Goal: Task Accomplishment & Management: Complete application form

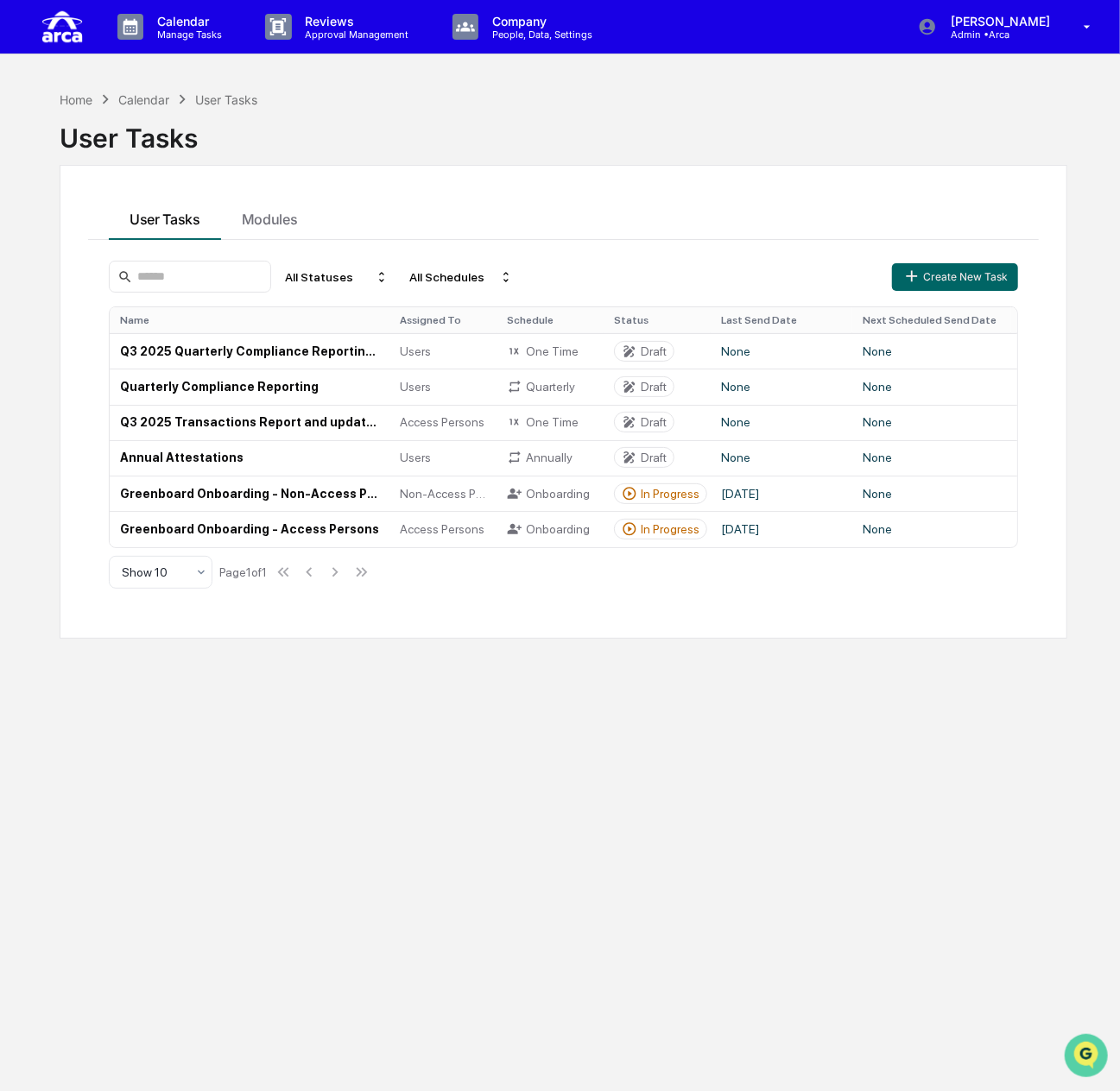
click at [1090, 1059] on icon "Open customer support" at bounding box center [1085, 1076] width 43 height 43
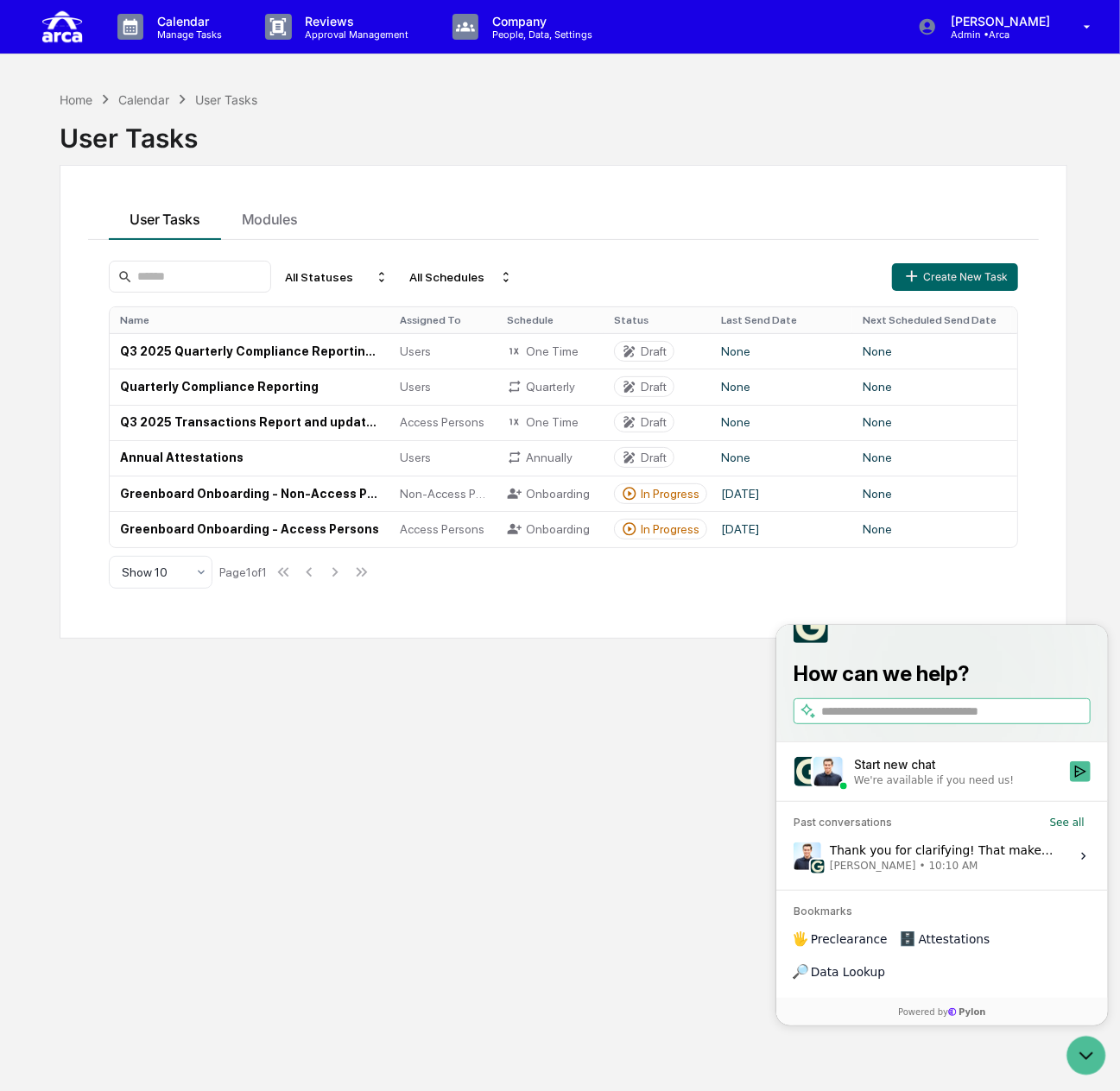
click at [961, 878] on label "Thank you for clarifying! That makes sense. If everyone who needs to complete t…" at bounding box center [942, 854] width 311 height 47
click at [793, 856] on button "View issue" at bounding box center [792, 855] width 1 height 1
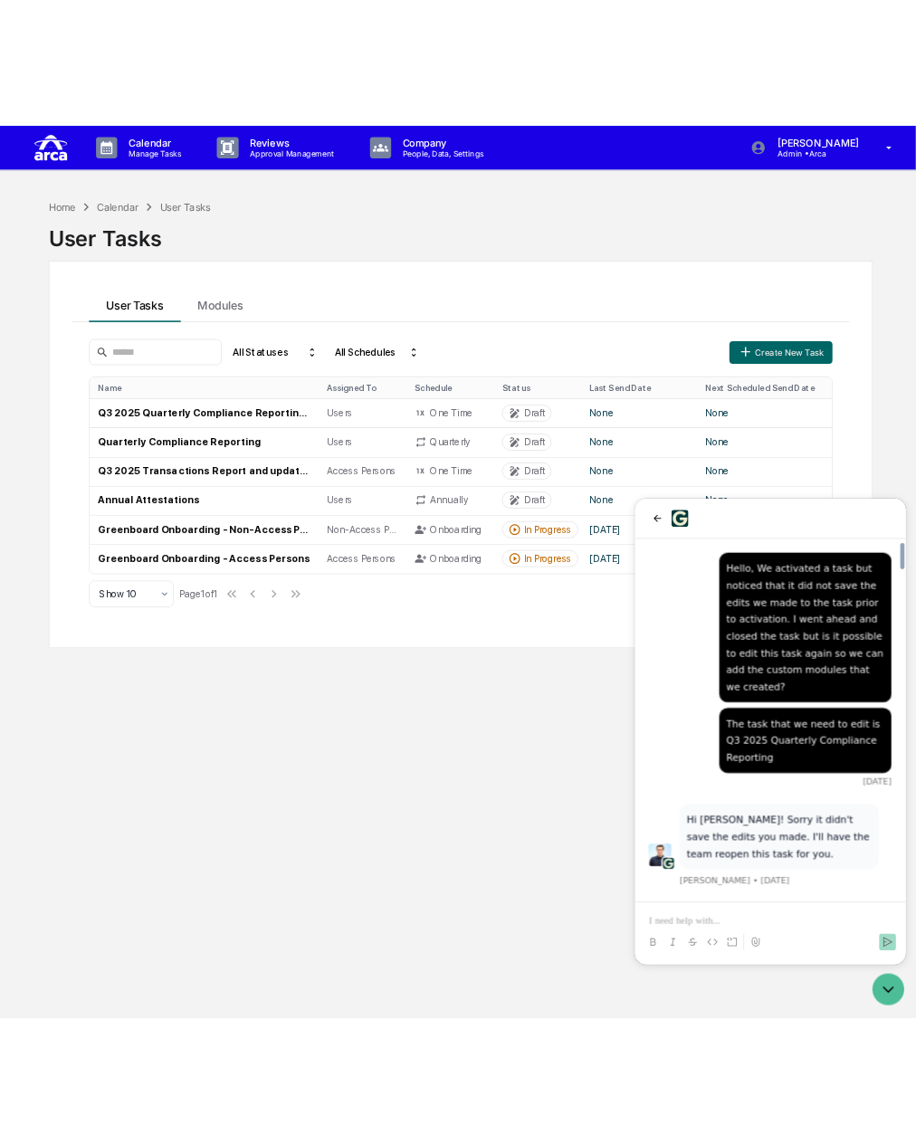
scroll to position [5912, 0]
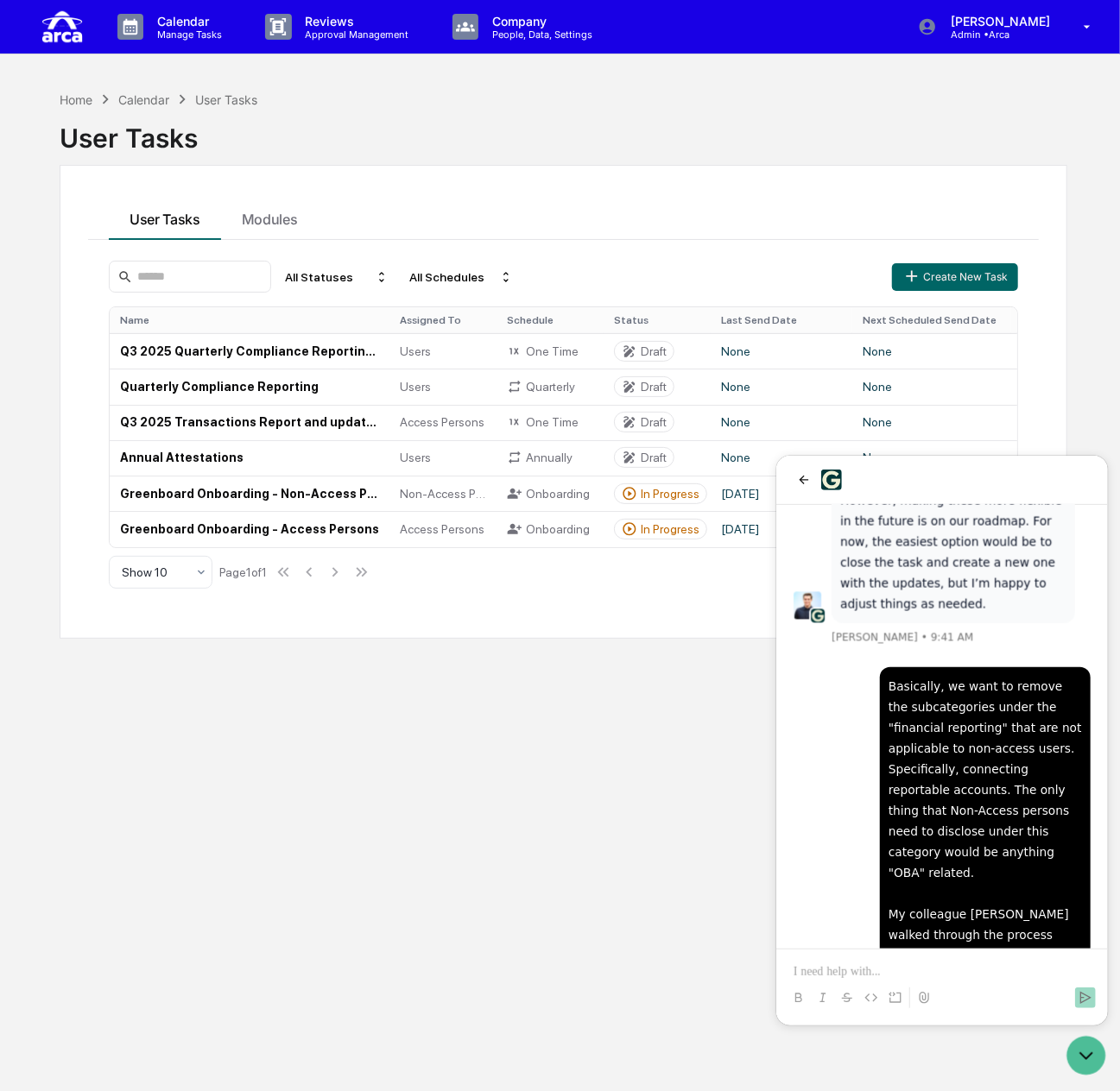
click at [357, 702] on div "Home Calendar User Tasks User Tasks User Tasks Modules All Statuses All Schedul…" at bounding box center [563, 628] width 1059 height 1091
click at [798, 482] on icon "back" at bounding box center [802, 479] width 13 height 13
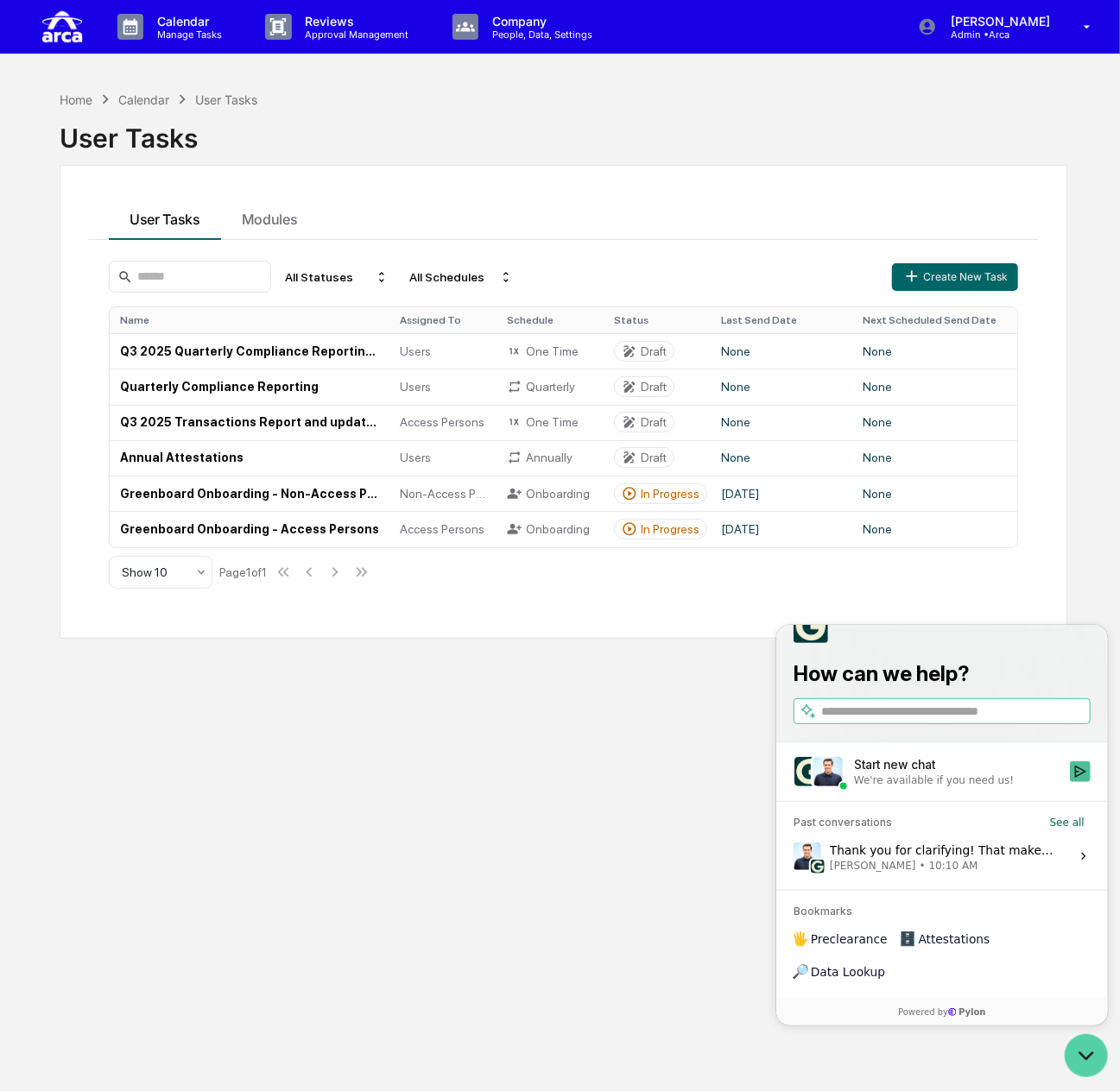
click at [1087, 1053] on icon "Open customer support" at bounding box center [1085, 1054] width 43 height 43
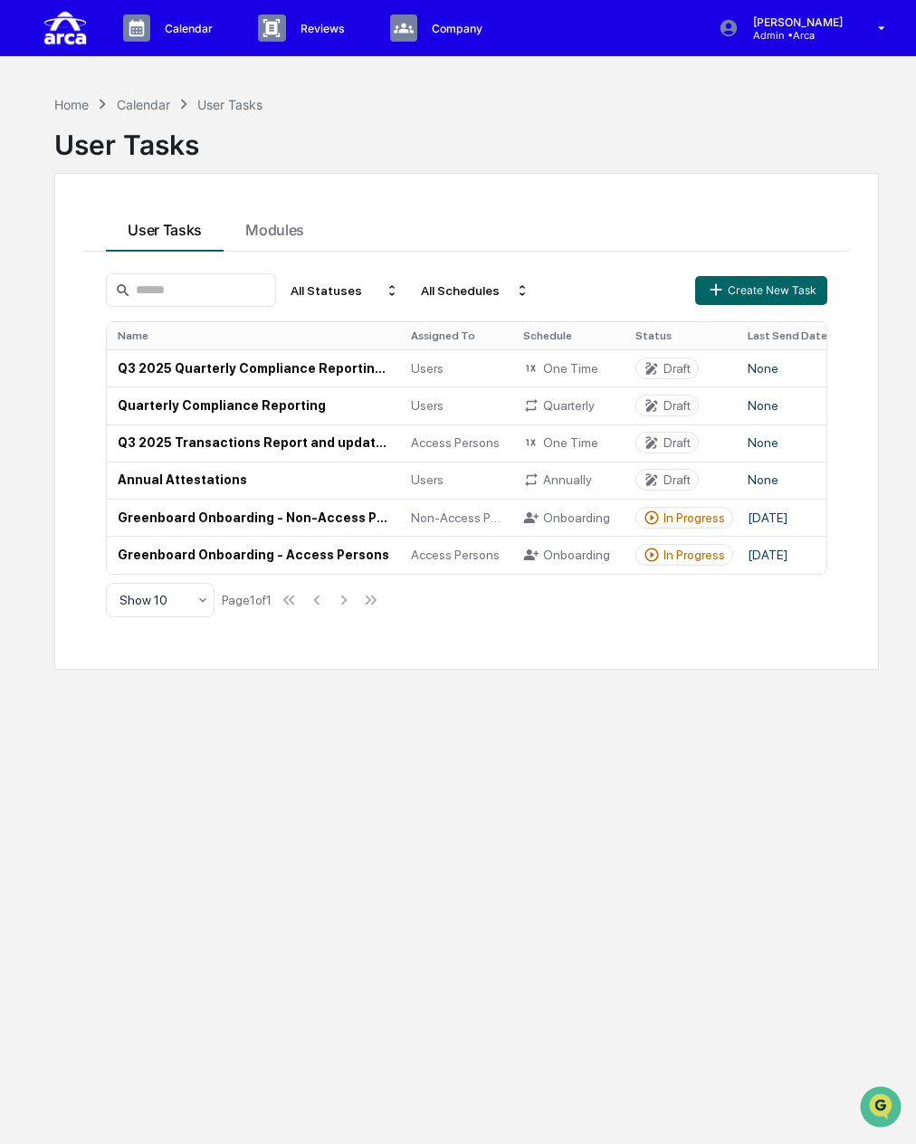
drag, startPoint x: 331, startPoint y: 662, endPoint x: 446, endPoint y: 597, distance: 132.1
click at [331, 662] on div "User Tasks Modules All Statuses All Schedules Create New Task Name Assigned To …" at bounding box center [466, 421] width 824 height 497
click at [542, 517] on div "Onboarding" at bounding box center [568, 518] width 91 height 16
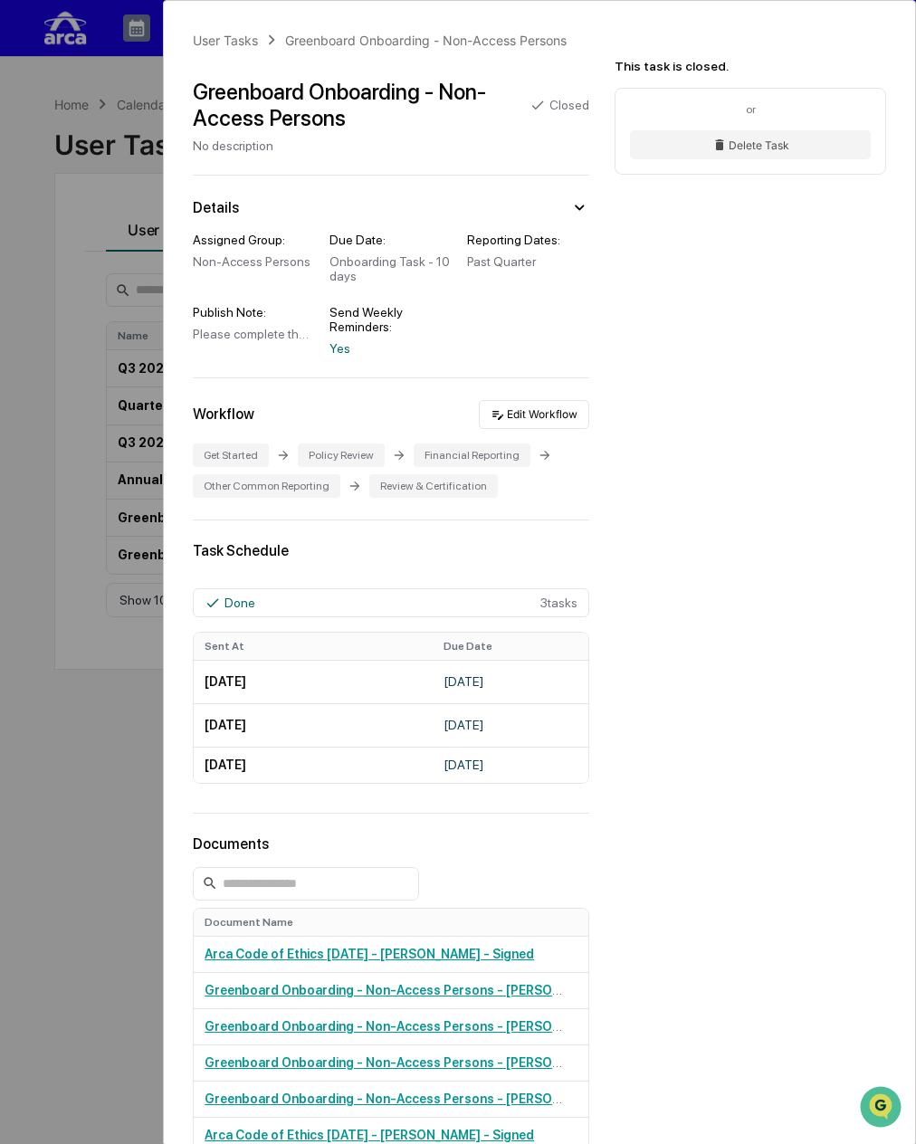
click at [575, 205] on icon at bounding box center [579, 207] width 9 height 5
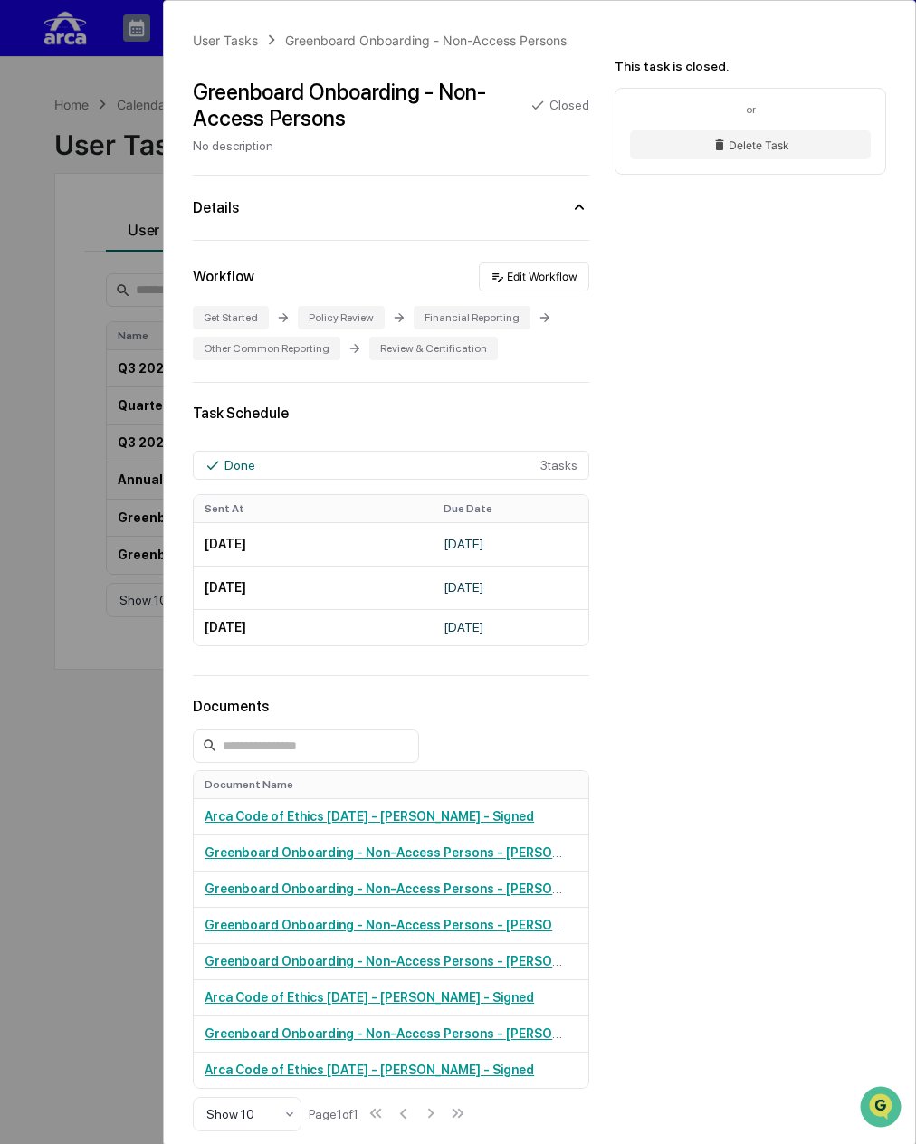
click at [569, 205] on icon at bounding box center [579, 207] width 20 height 20
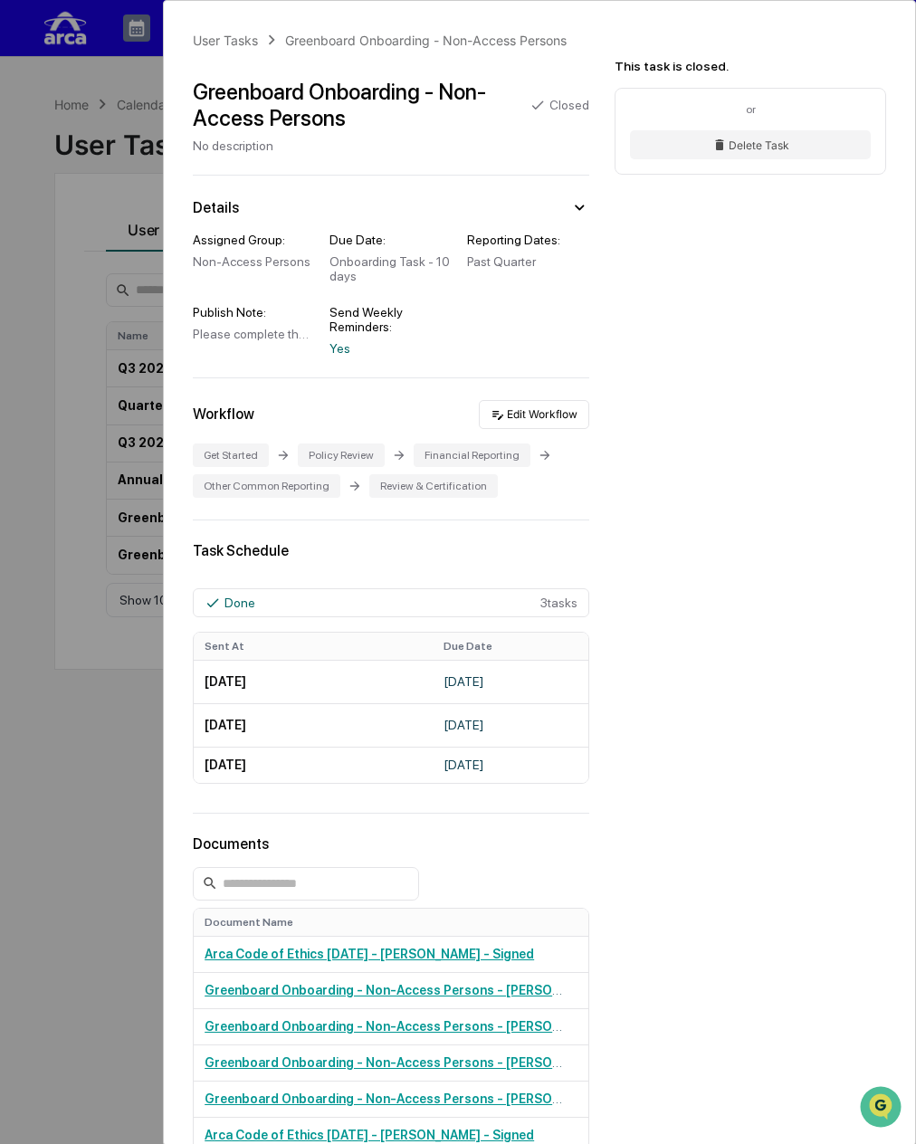
click at [100, 645] on div "User Tasks Greenboard Onboarding - Non-Access Persons Greenboard Onboarding - N…" at bounding box center [458, 572] width 916 height 1144
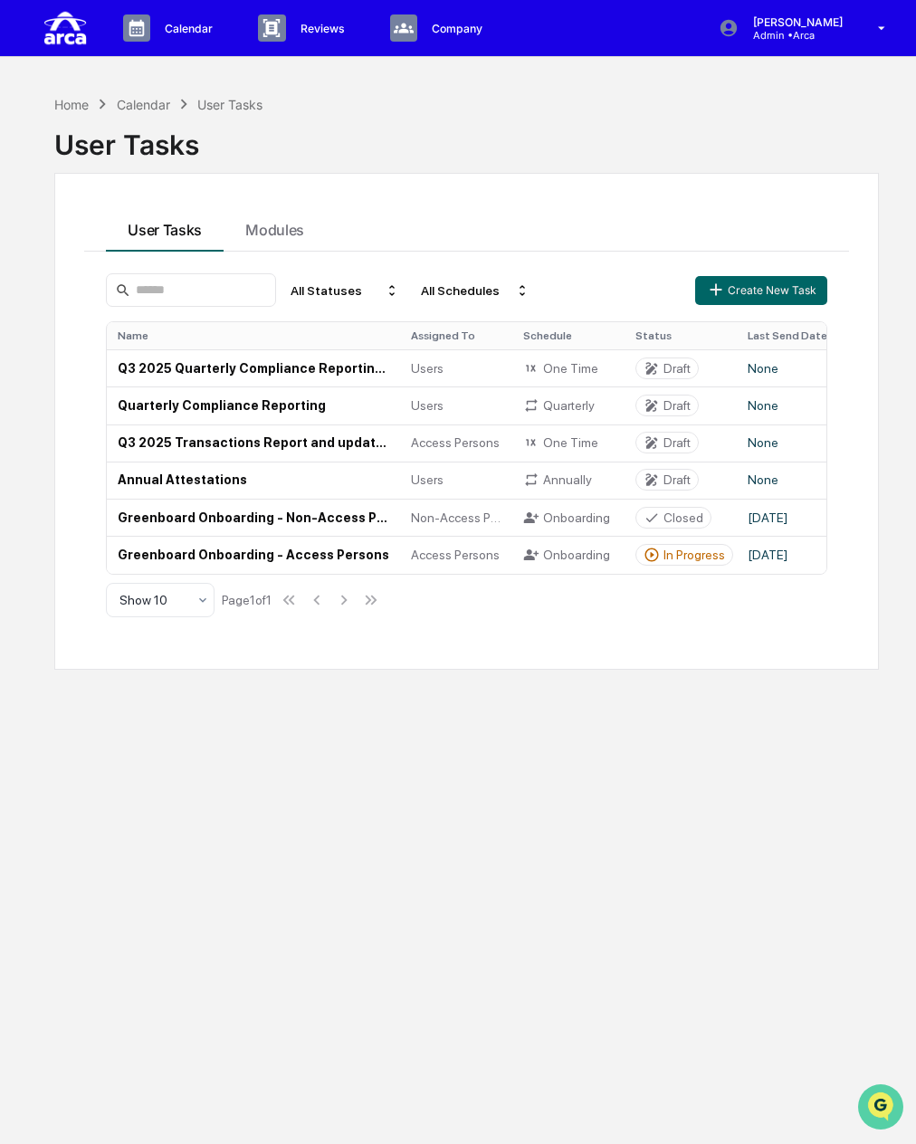
drag, startPoint x: 903, startPoint y: 1101, endPoint x: 895, endPoint y: 1106, distance: 9.3
click at [901, 1103] on div at bounding box center [882, 1106] width 49 height 45
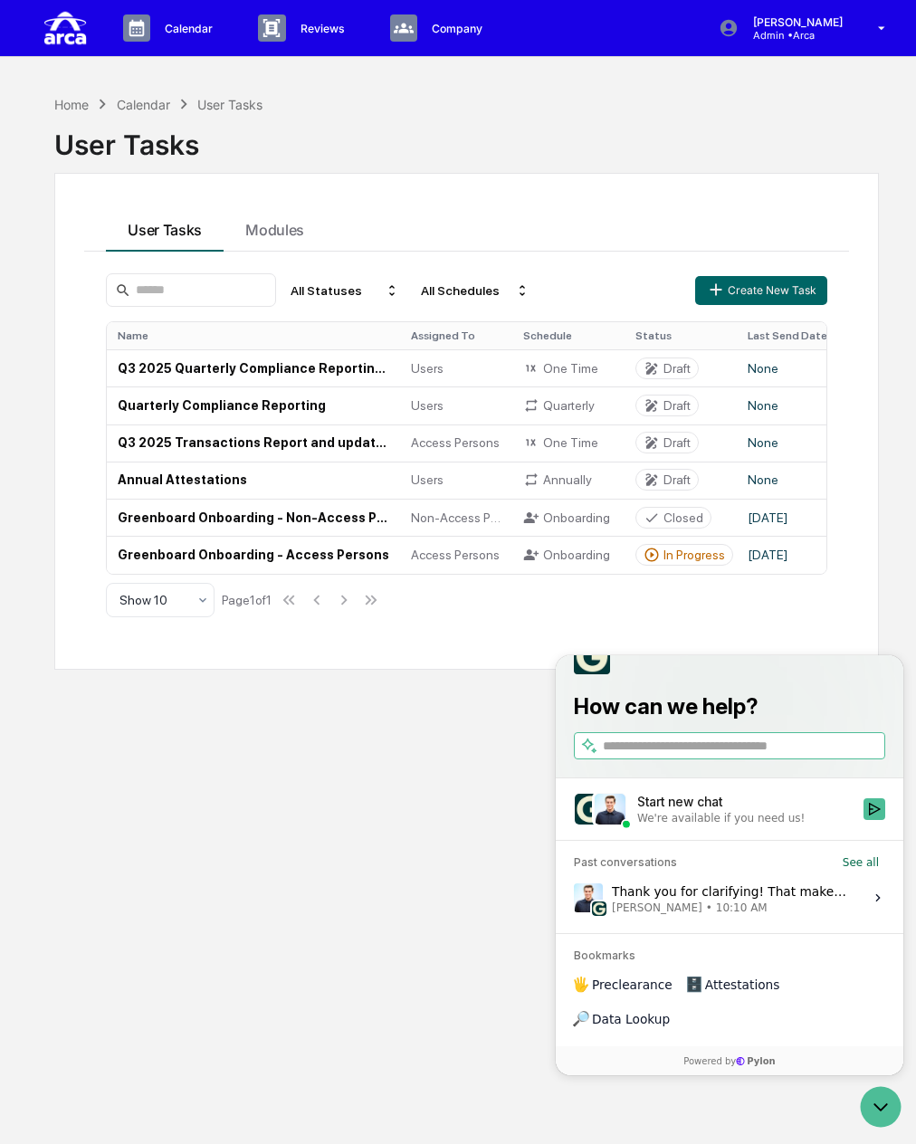
click at [728, 915] on span "10:10 AM" at bounding box center [742, 907] width 52 height 14
click at [574, 899] on button "View issue" at bounding box center [573, 898] width 1 height 1
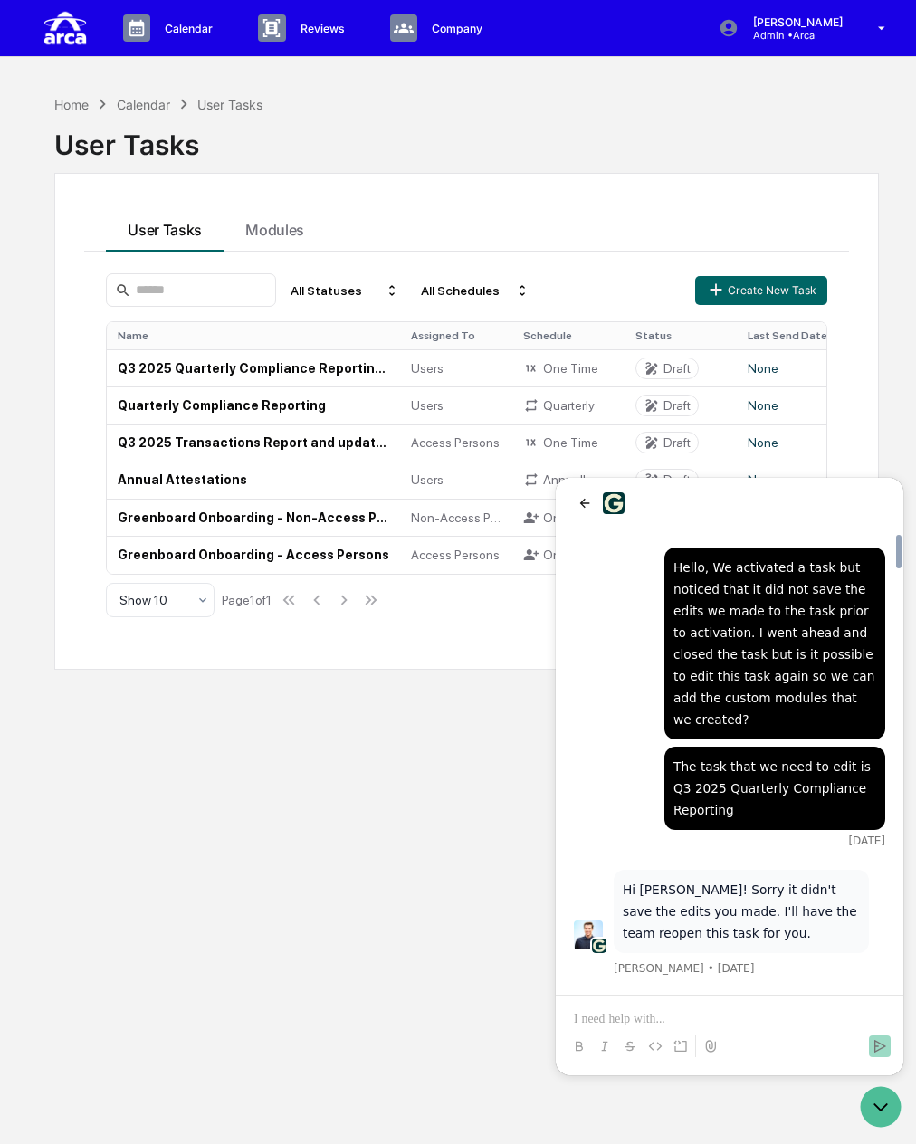
scroll to position [5912, 0]
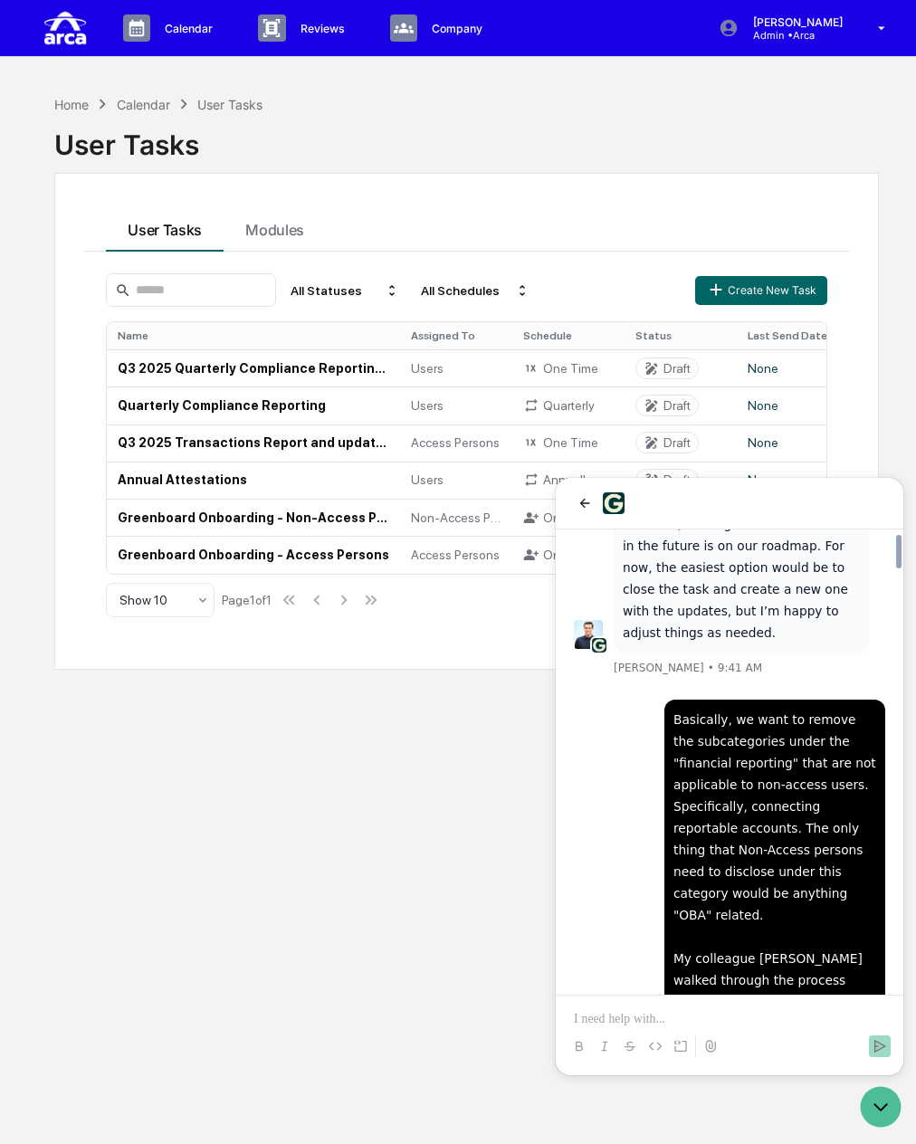
click at [672, 1012] on p at bounding box center [729, 1019] width 311 height 18
click at [688, 1022] on p at bounding box center [729, 1019] width 311 height 18
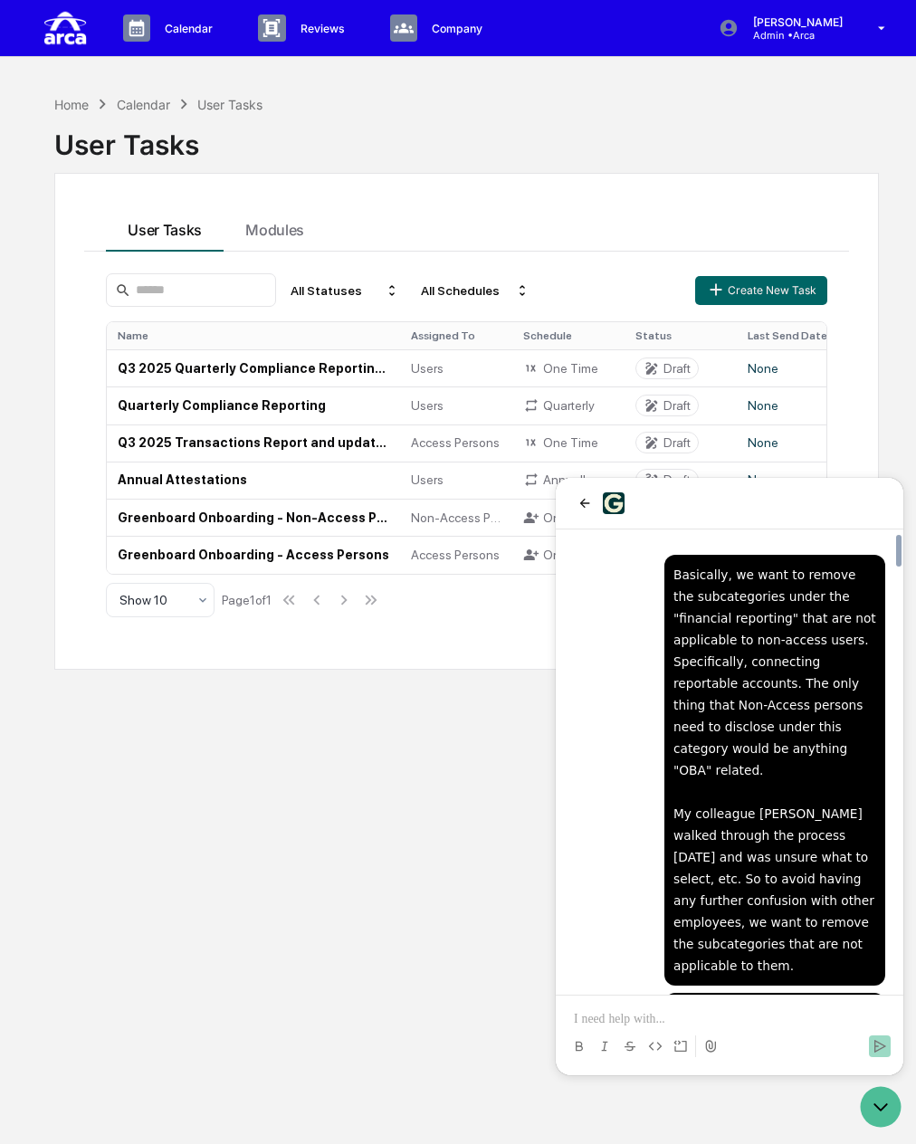
scroll to position [6143, 0]
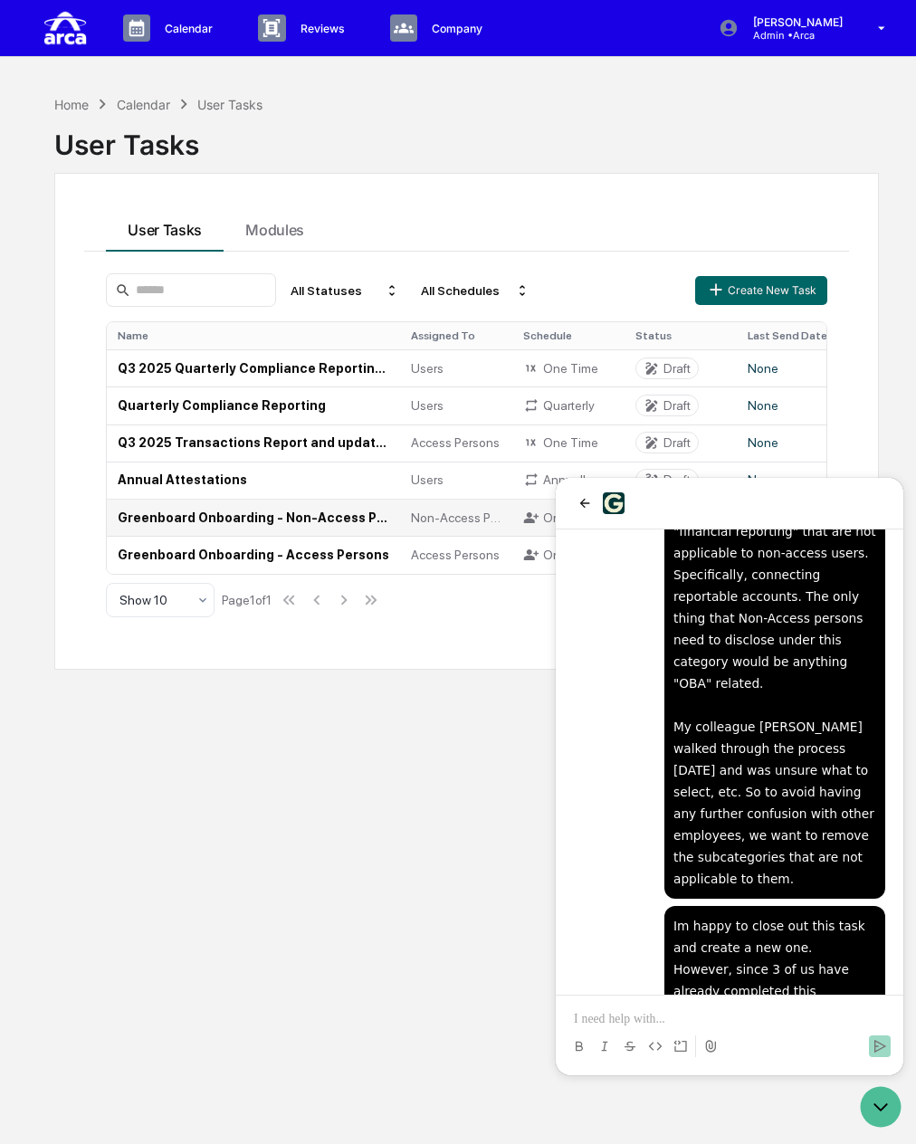
click at [224, 524] on td "Greenboard Onboarding - Non-Access Persons" at bounding box center [253, 517] width 293 height 37
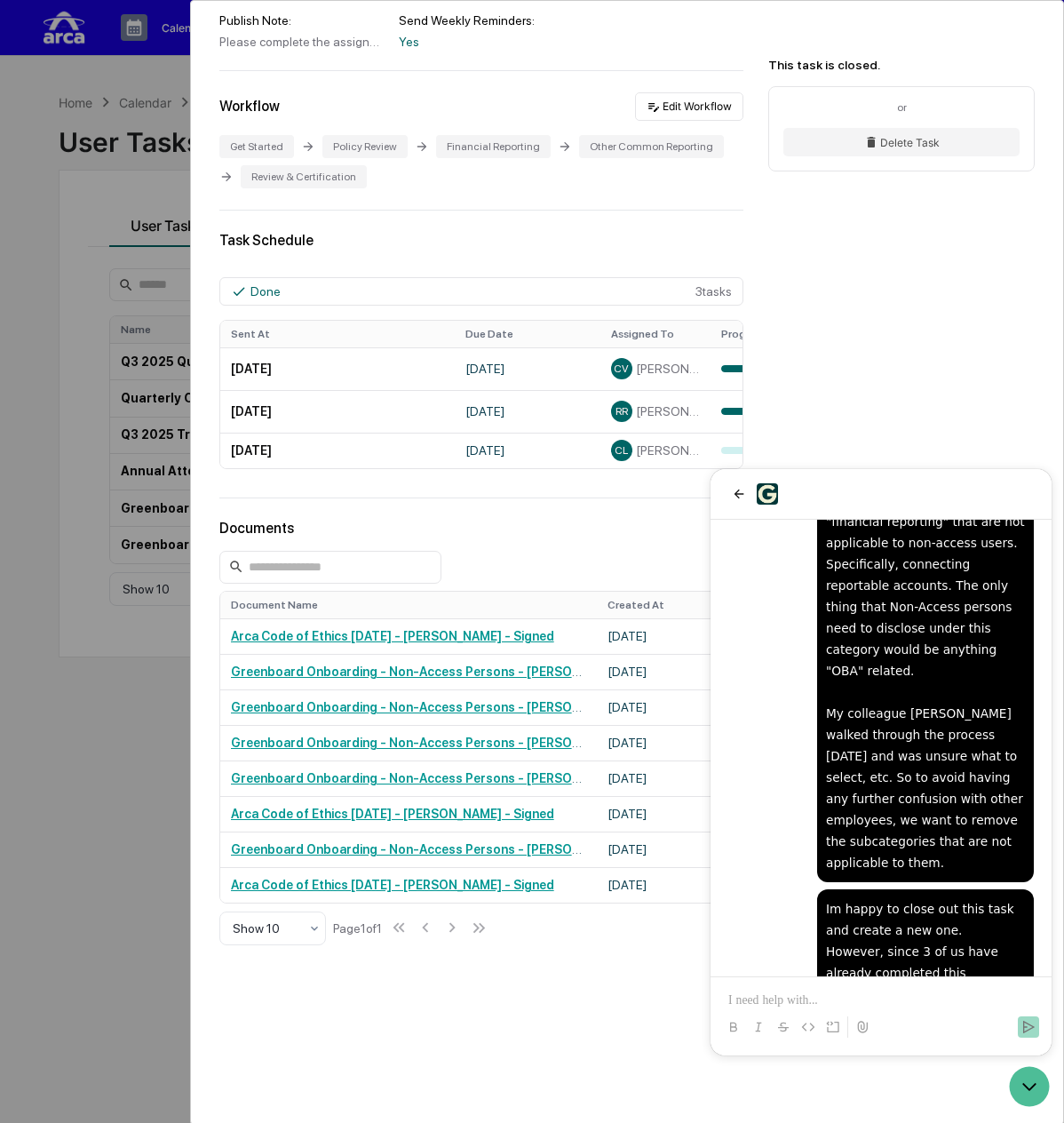
scroll to position [247, 0]
click at [852, 1008] on p at bounding box center [880, 1000] width 305 height 18
click at [905, 1001] on p at bounding box center [880, 1000] width 305 height 18
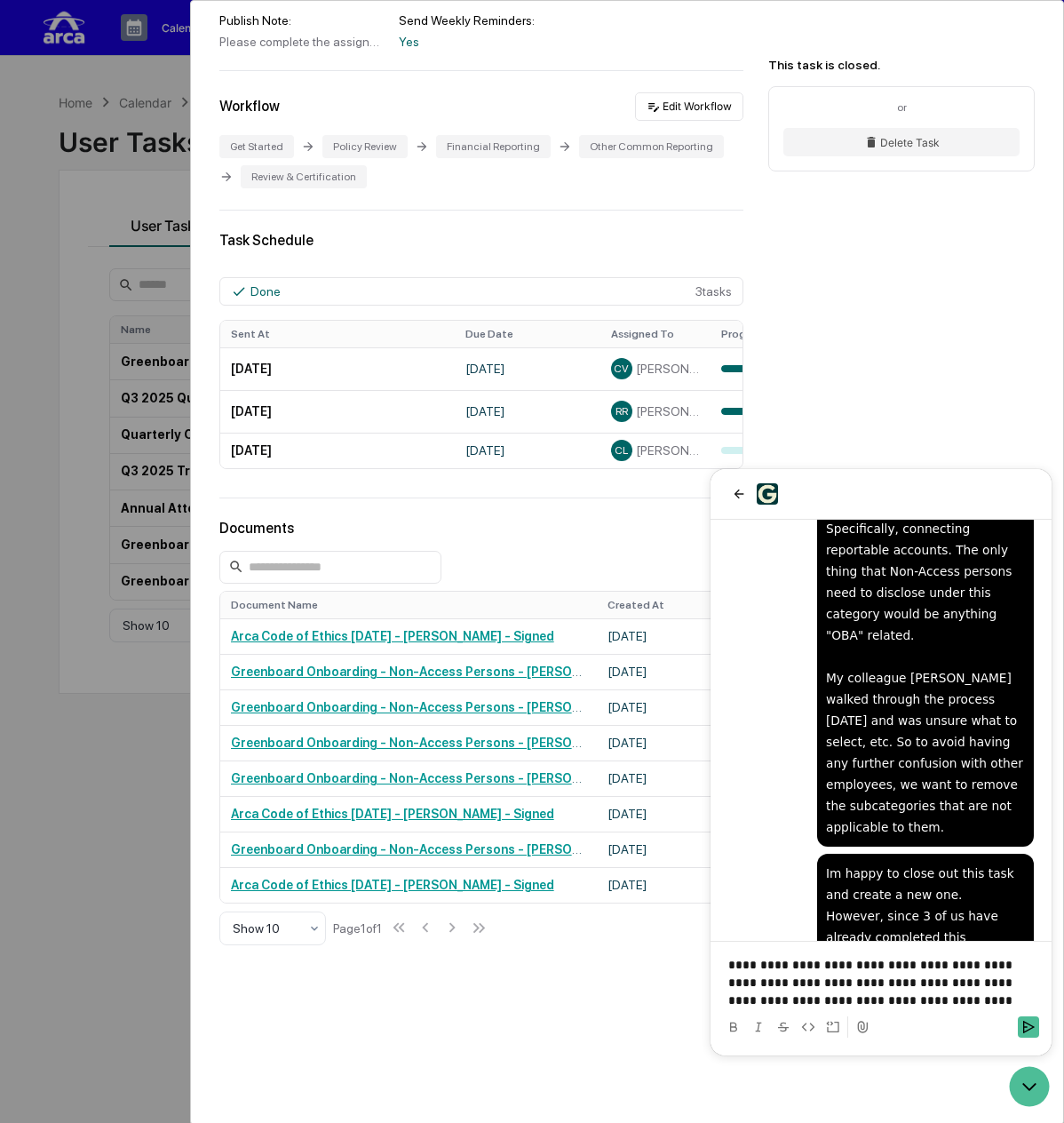
scroll to position [6083, 0]
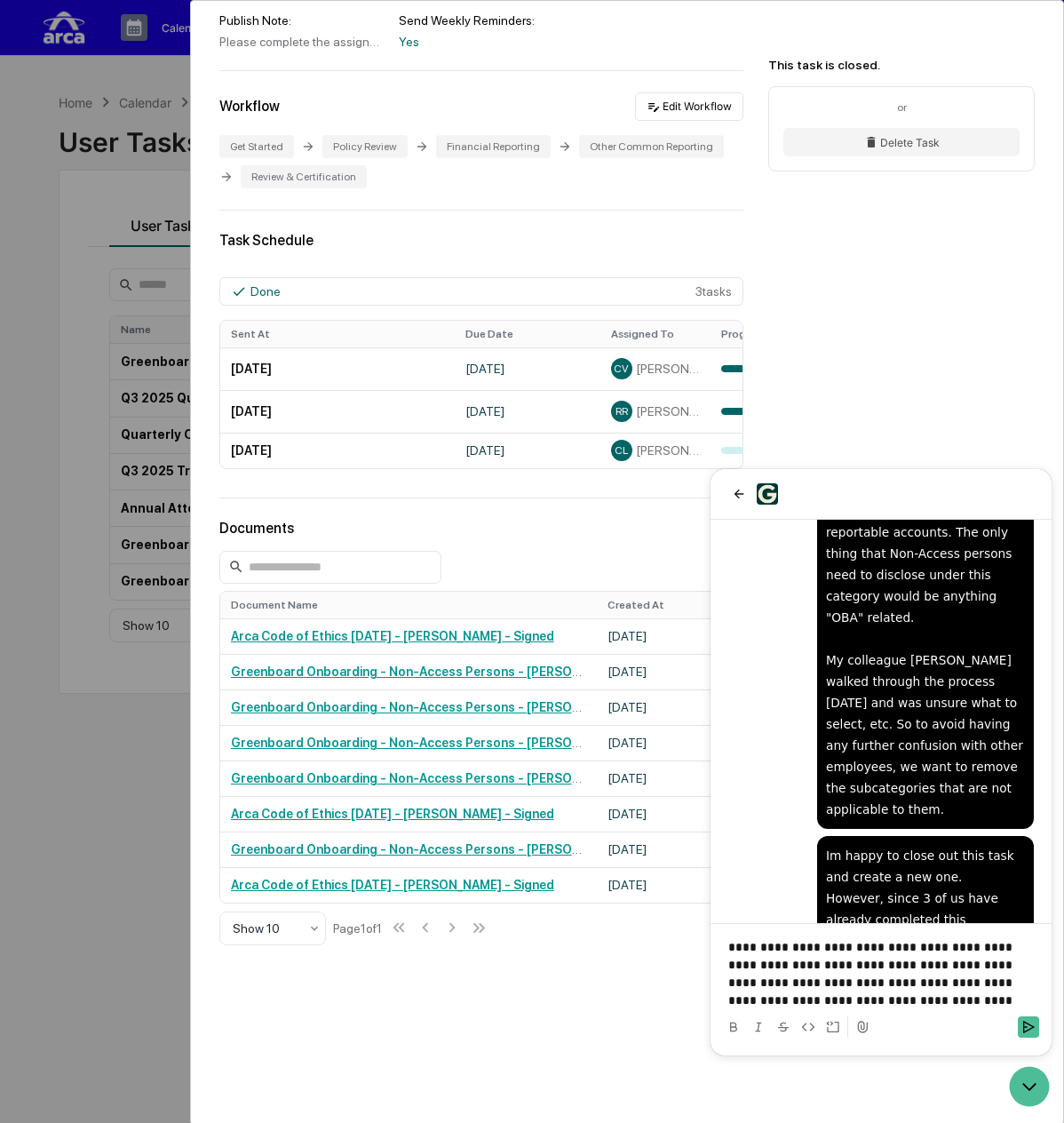
click at [968, 996] on p "**********" at bounding box center [880, 974] width 305 height 71
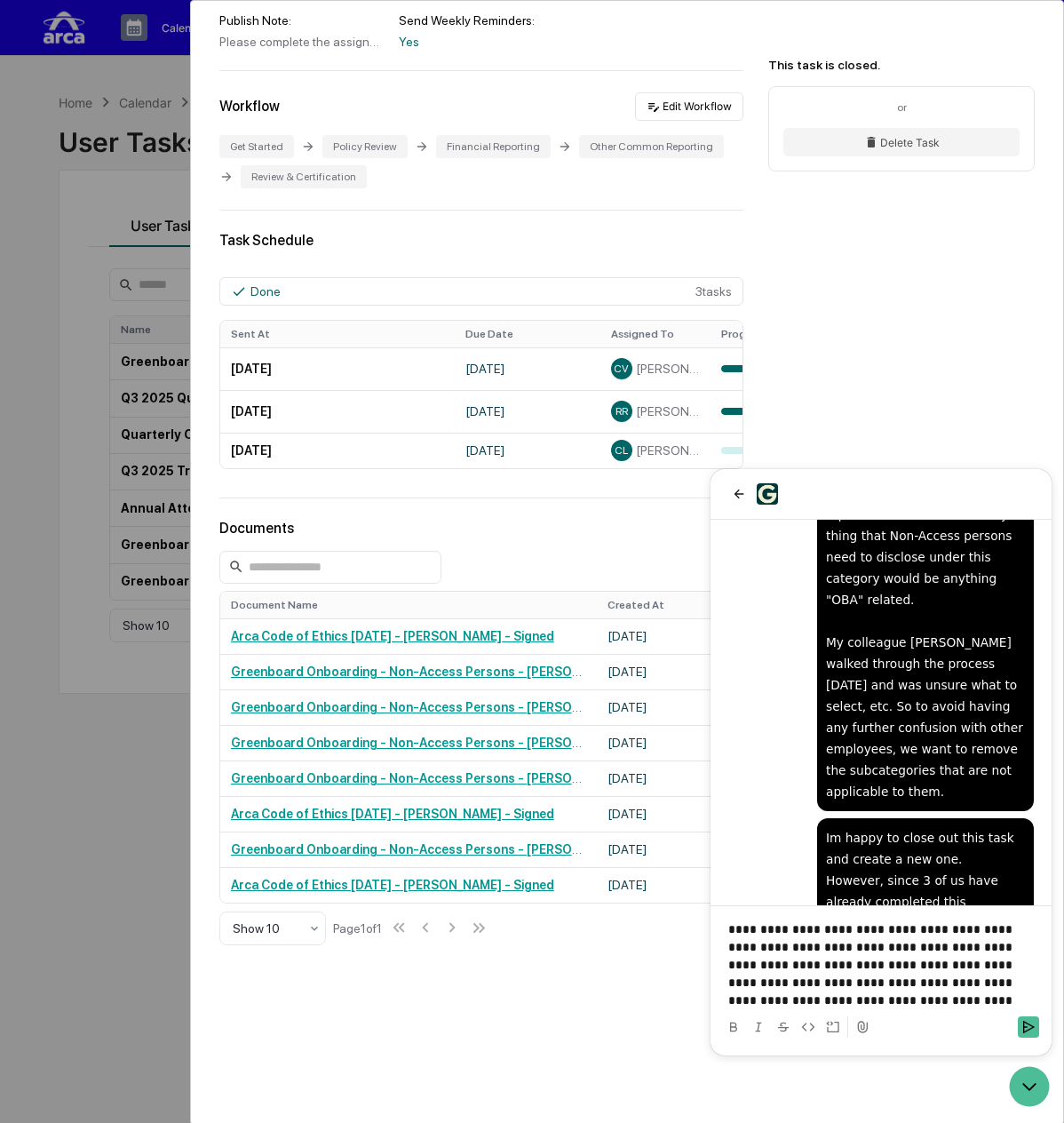
drag, startPoint x: 837, startPoint y: 928, endPoint x: 911, endPoint y: 889, distance: 83.6
click at [846, 921] on p "**********" at bounding box center [880, 965] width 305 height 89
drag, startPoint x: 959, startPoint y: 986, endPoint x: 938, endPoint y: 984, distance: 21.1
click at [938, 984] on p "**********" at bounding box center [880, 965] width 305 height 89
click at [918, 1008] on p "**********" at bounding box center [880, 965] width 305 height 89
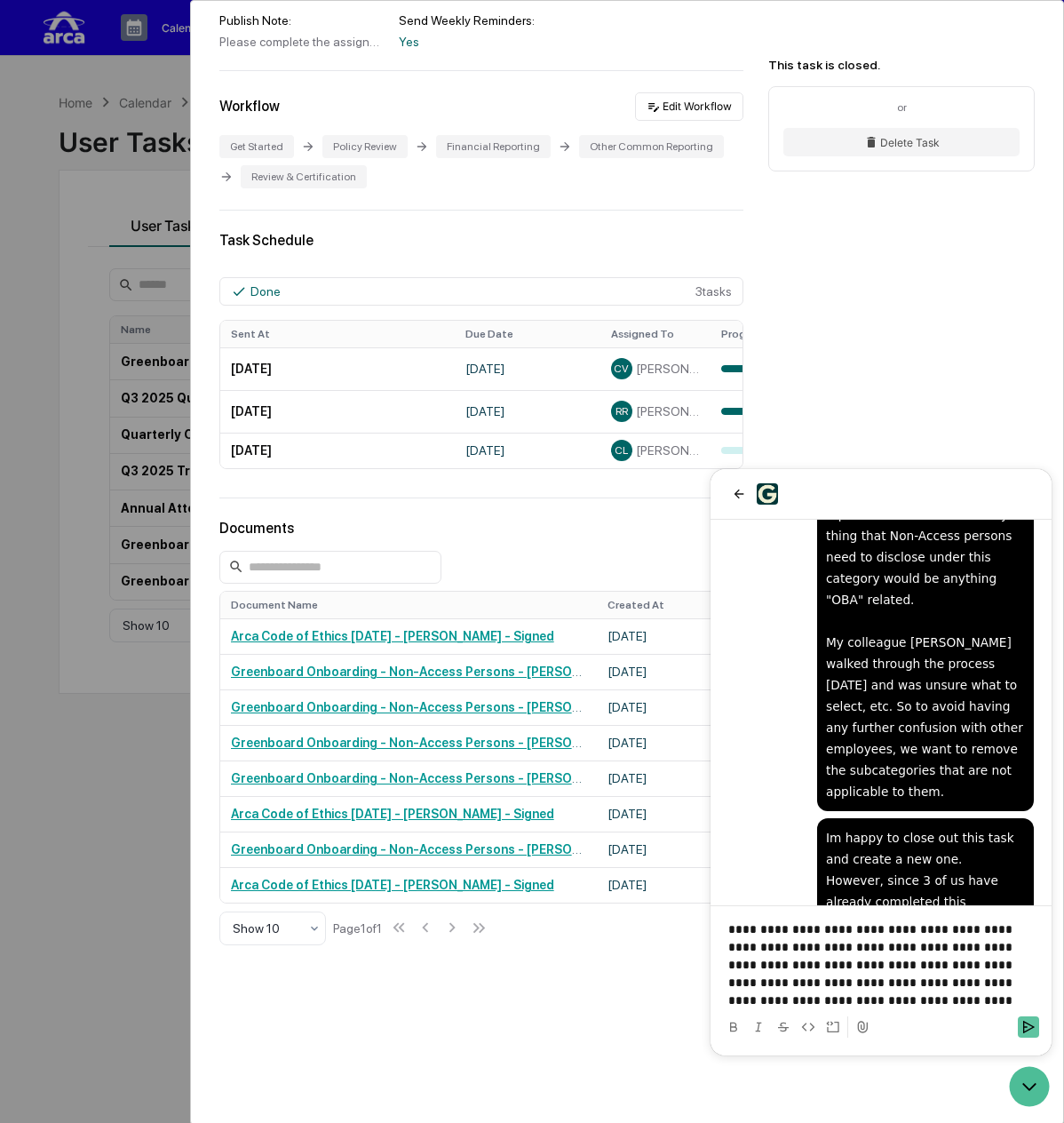
click at [1027, 1028] on icon "Send" at bounding box center [1029, 1027] width 14 height 14
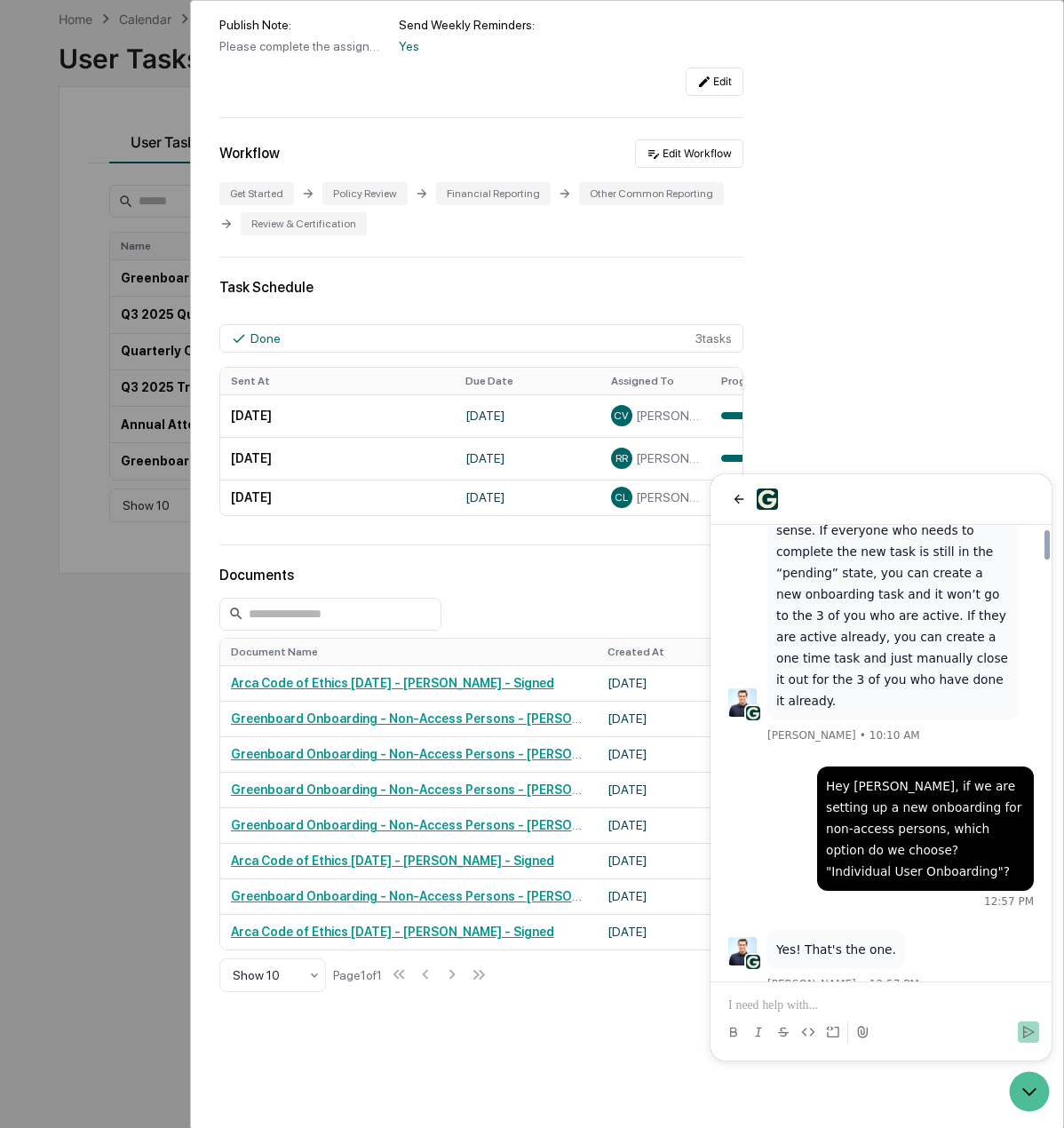
scroll to position [6667, 0]
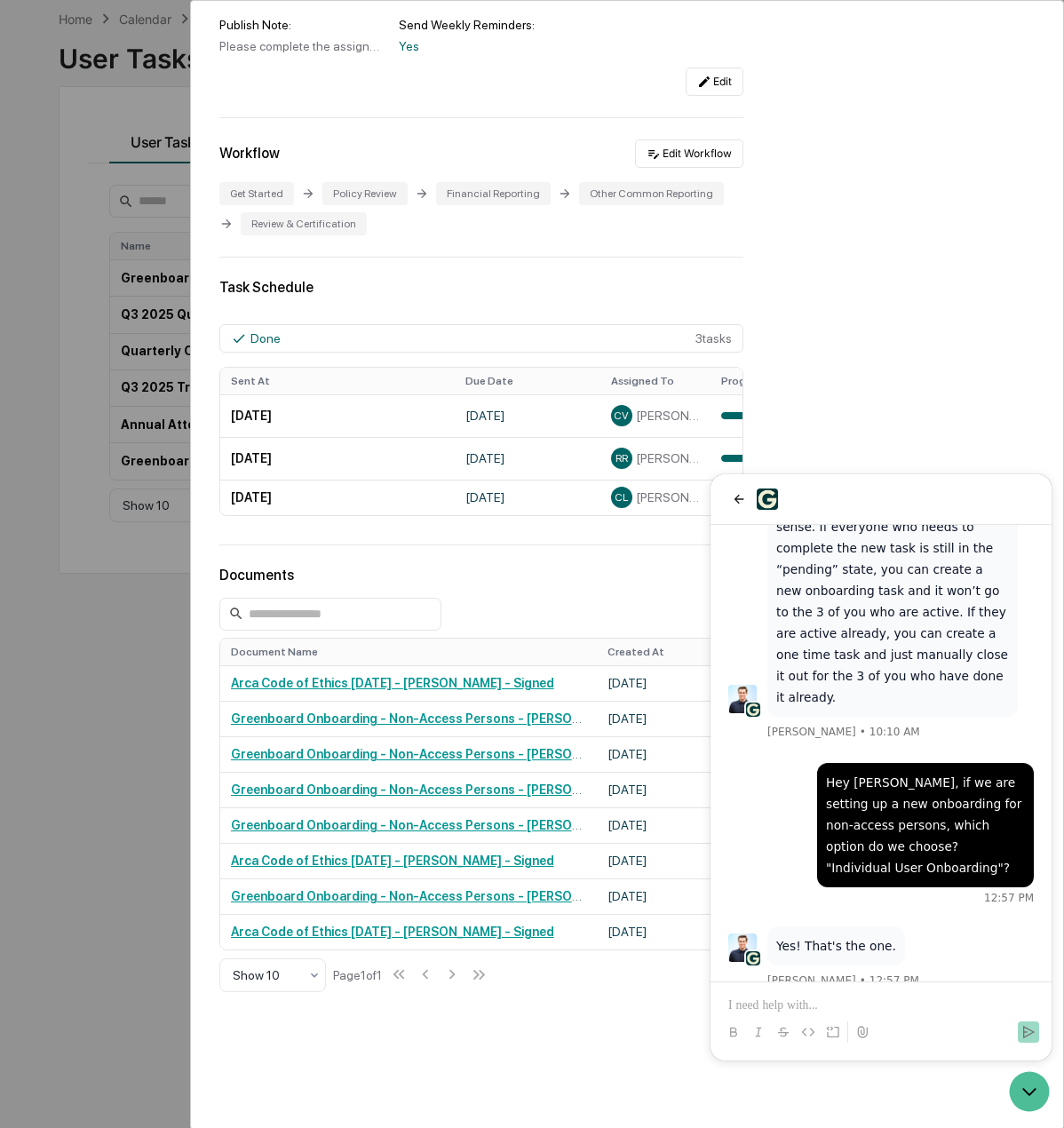
click at [351, 51] on div "Please complete the assigned tasks to onboard onto the Greenboard platform. Thi…" at bounding box center [302, 46] width 165 height 14
click at [746, 497] on button "back" at bounding box center [739, 500] width 22 height 22
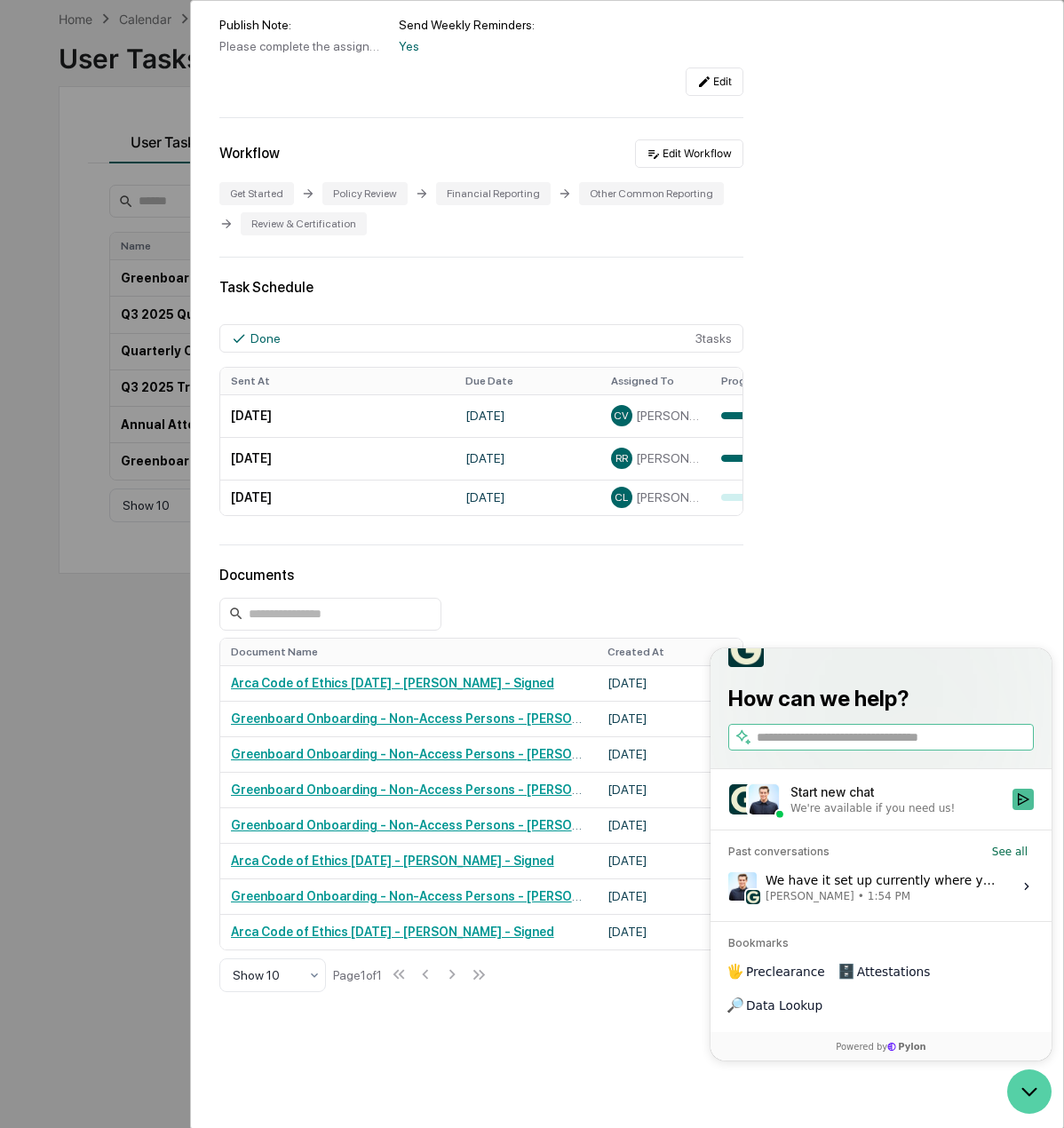
click at [1022, 1078] on icon "Open customer support" at bounding box center [1029, 1092] width 44 height 44
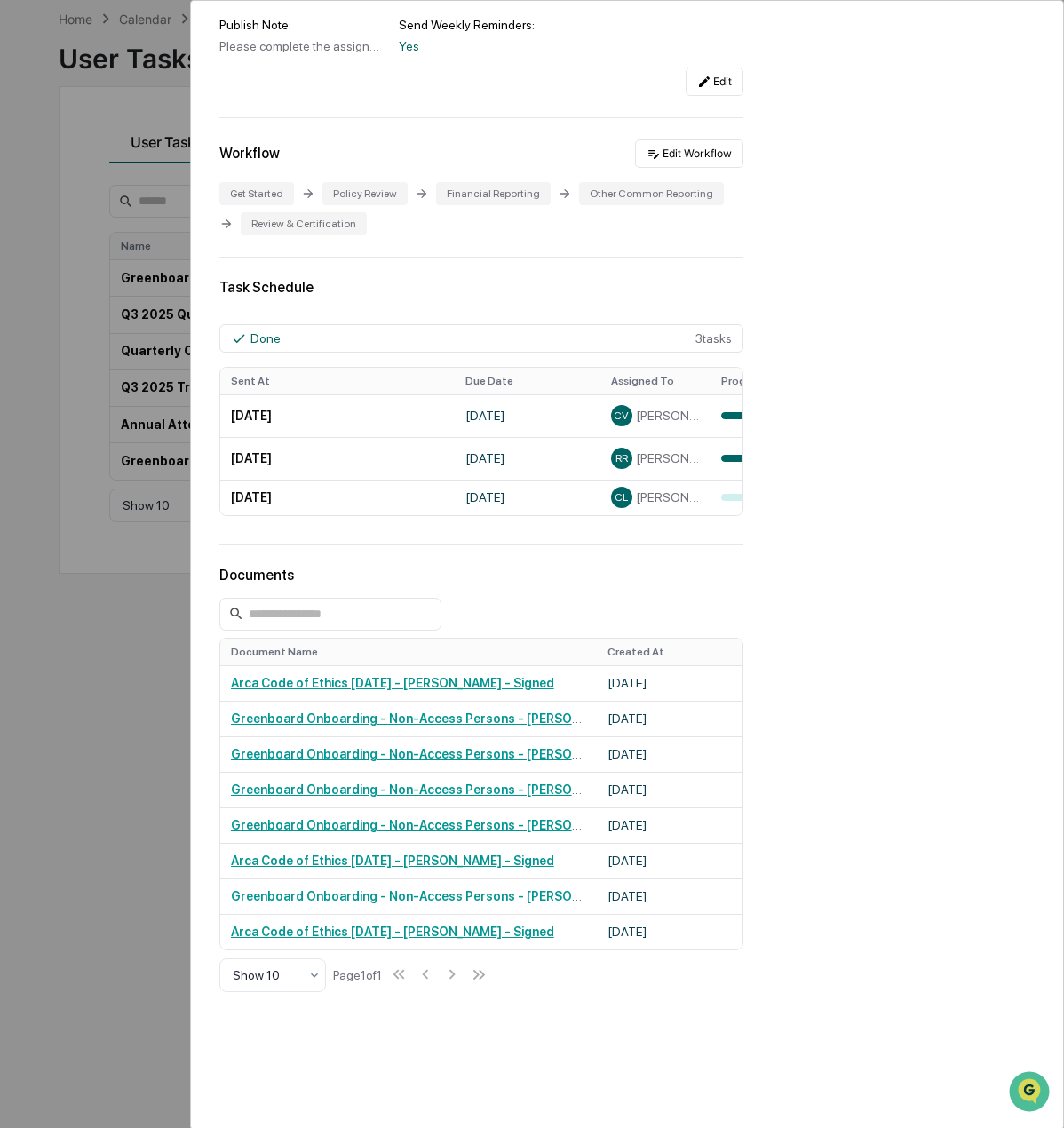
click at [132, 396] on div "User Tasks Greenboard Onboarding - Non-Access Persons Greenboard Onboarding - N…" at bounding box center [532, 564] width 1064 height 1128
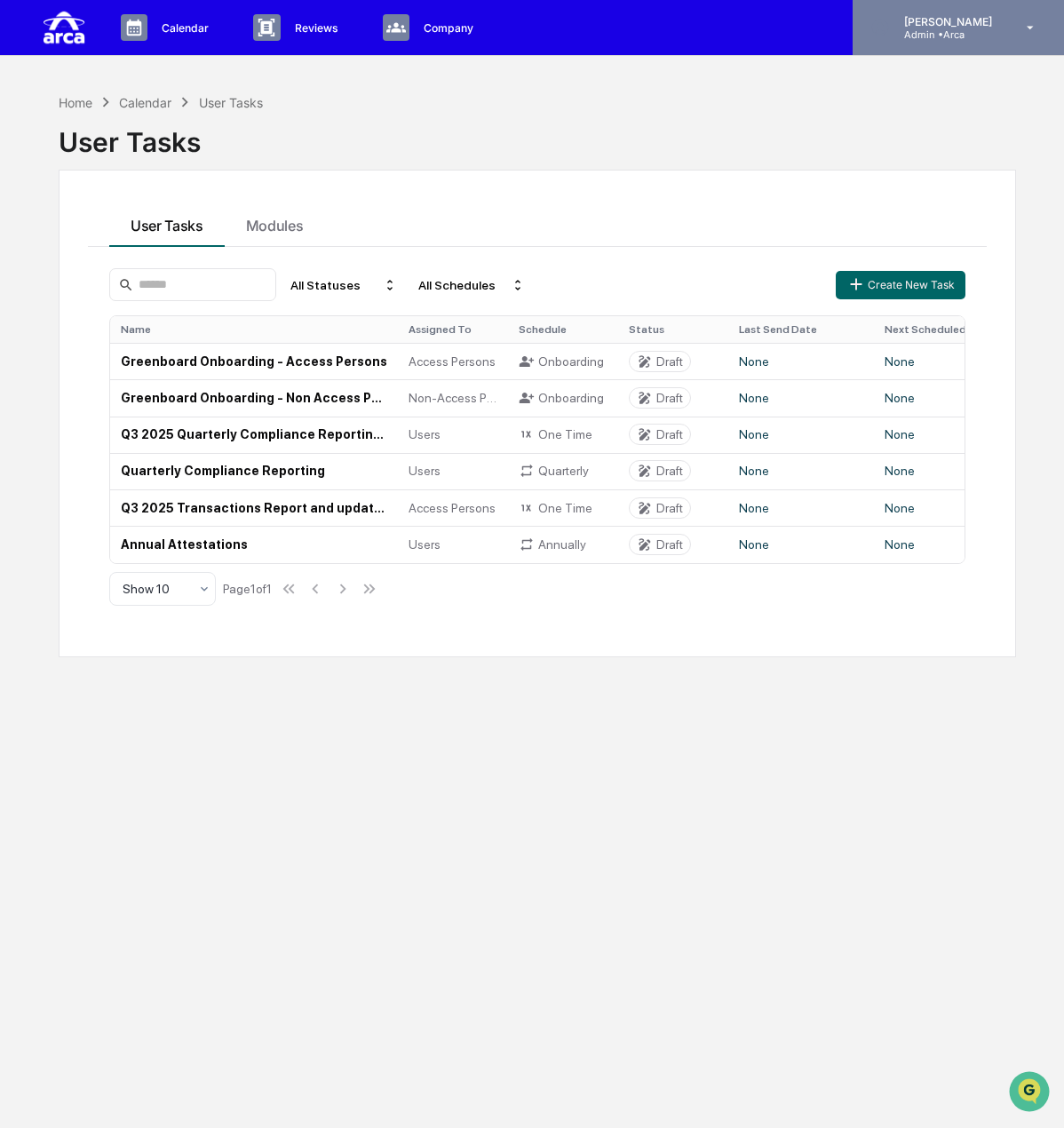
click at [965, 16] on p "[PERSON_NAME]" at bounding box center [945, 22] width 111 height 14
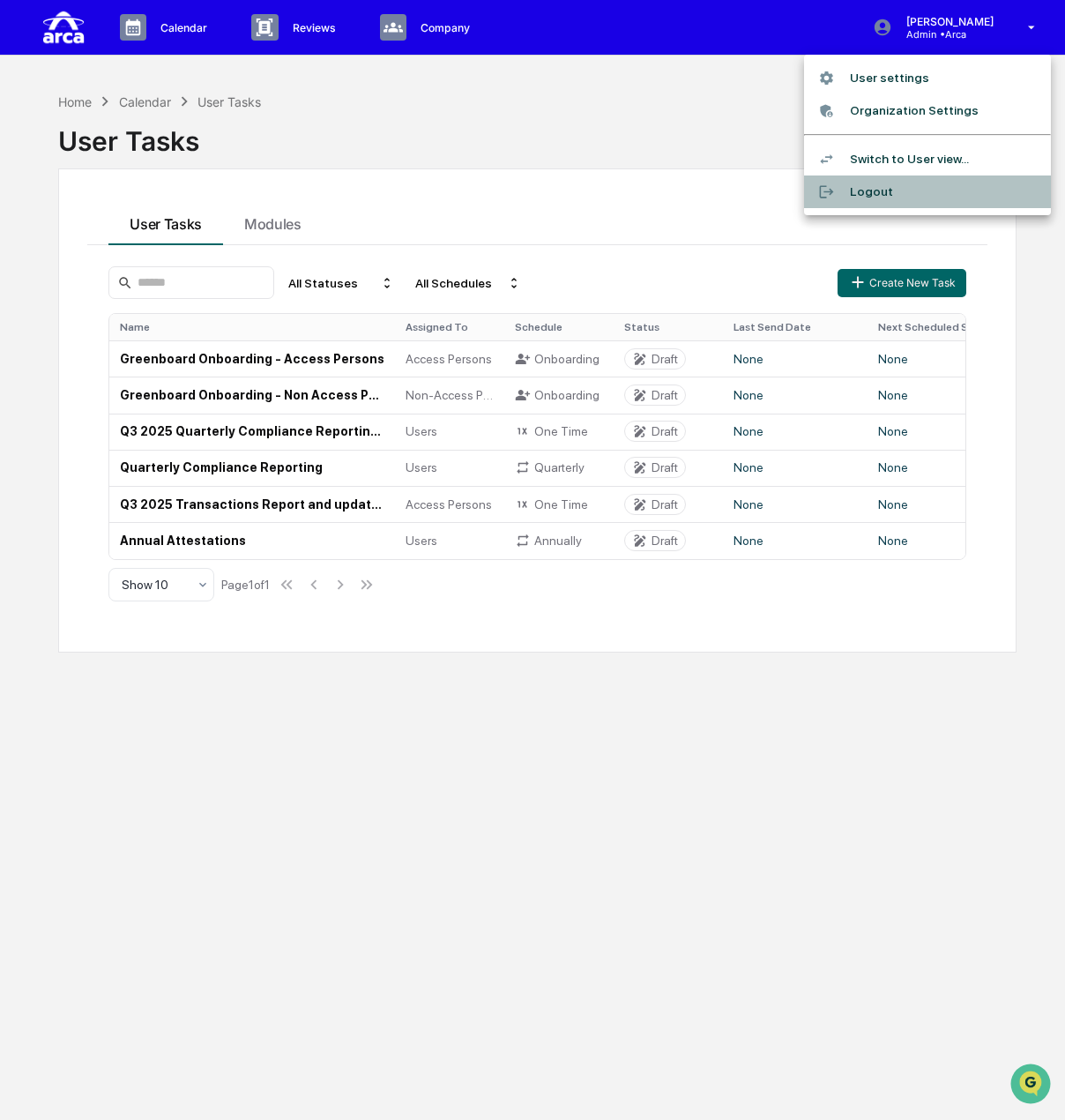
click at [921, 197] on li "Logout" at bounding box center [927, 191] width 247 height 32
